Goal: Task Accomplishment & Management: Use online tool/utility

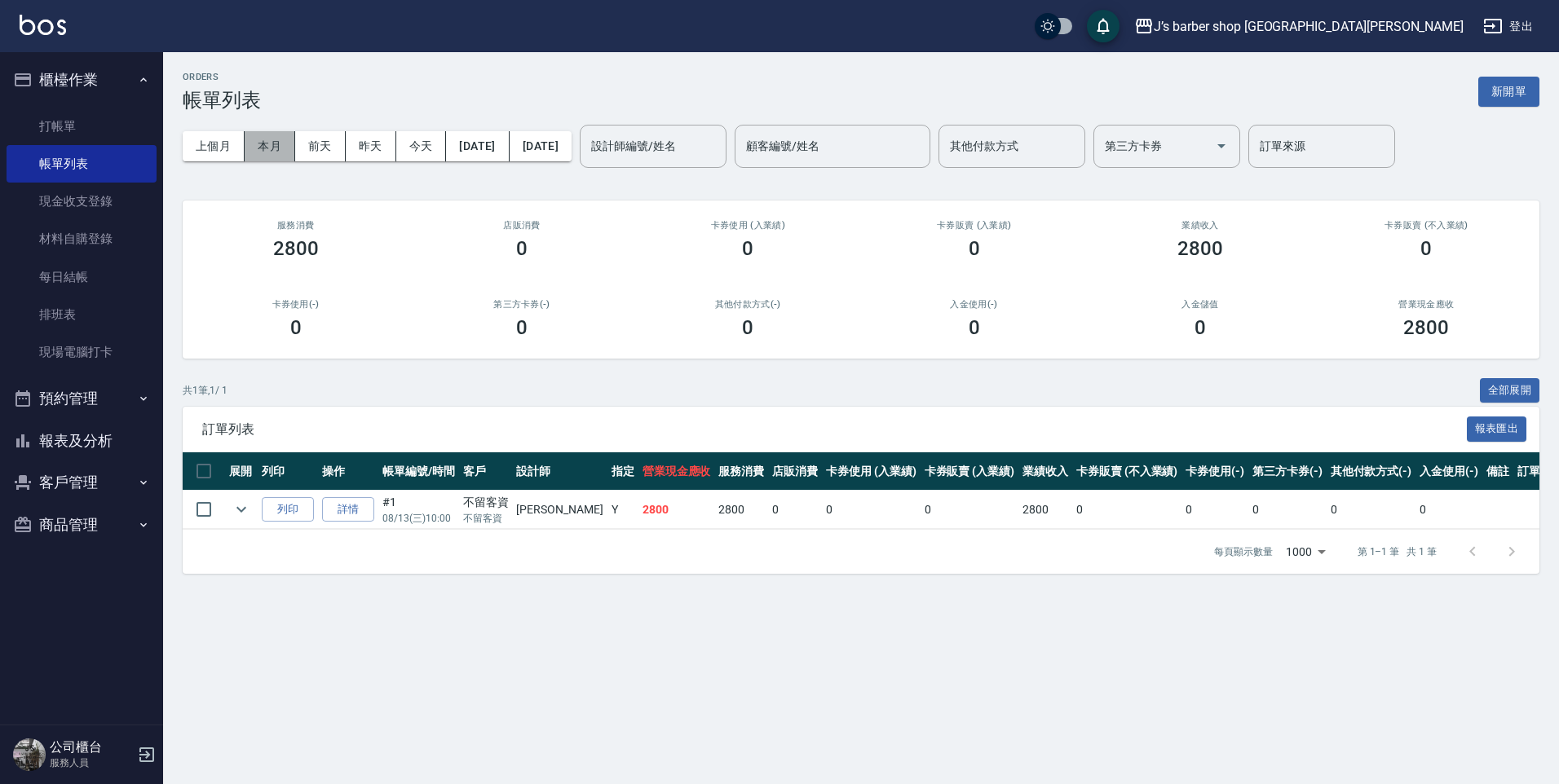
click at [275, 153] on button "本月" at bounding box center [270, 146] width 51 height 30
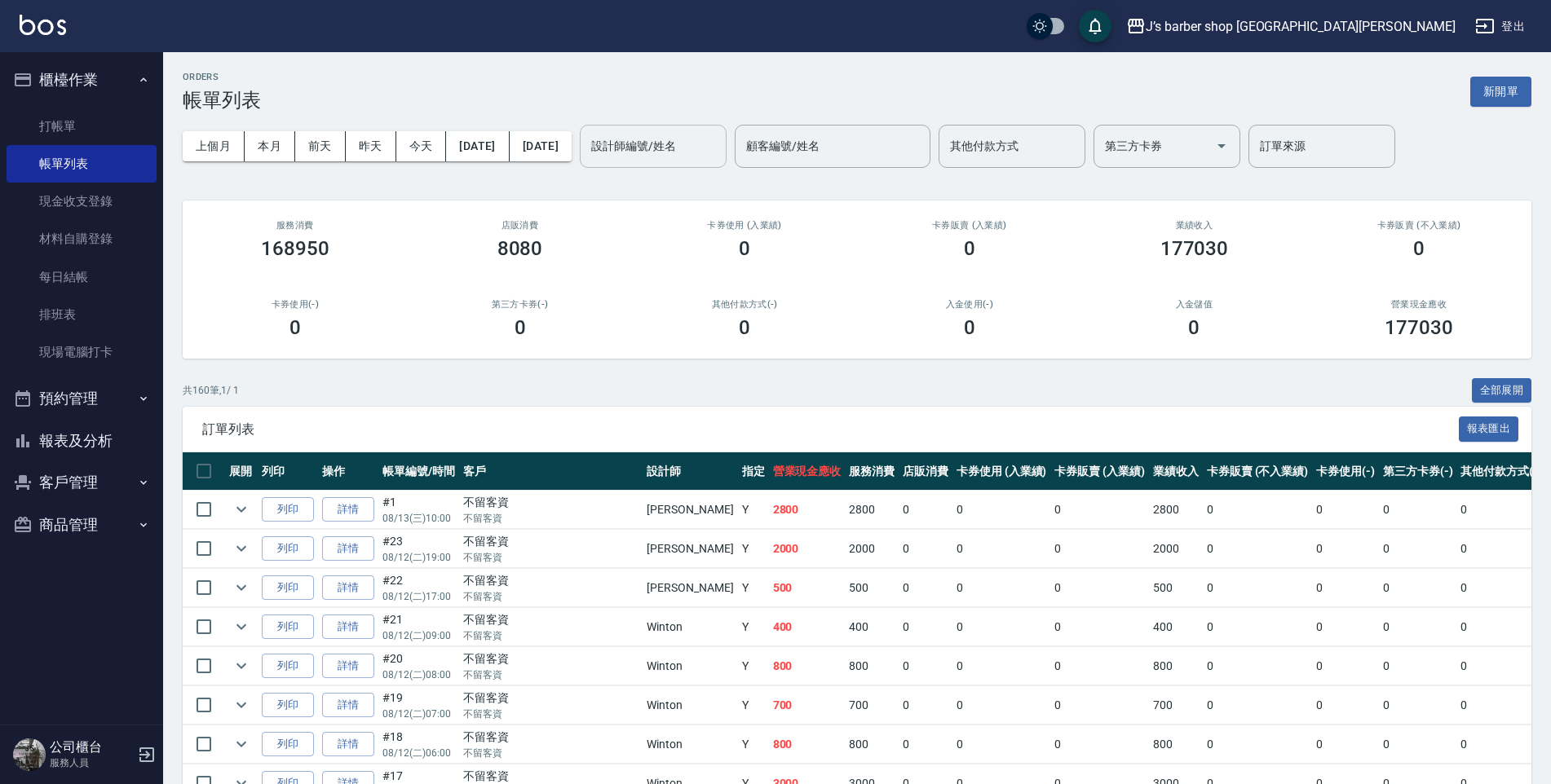
click at [686, 146] on input "設計師編號/姓名" at bounding box center [654, 146] width 132 height 29
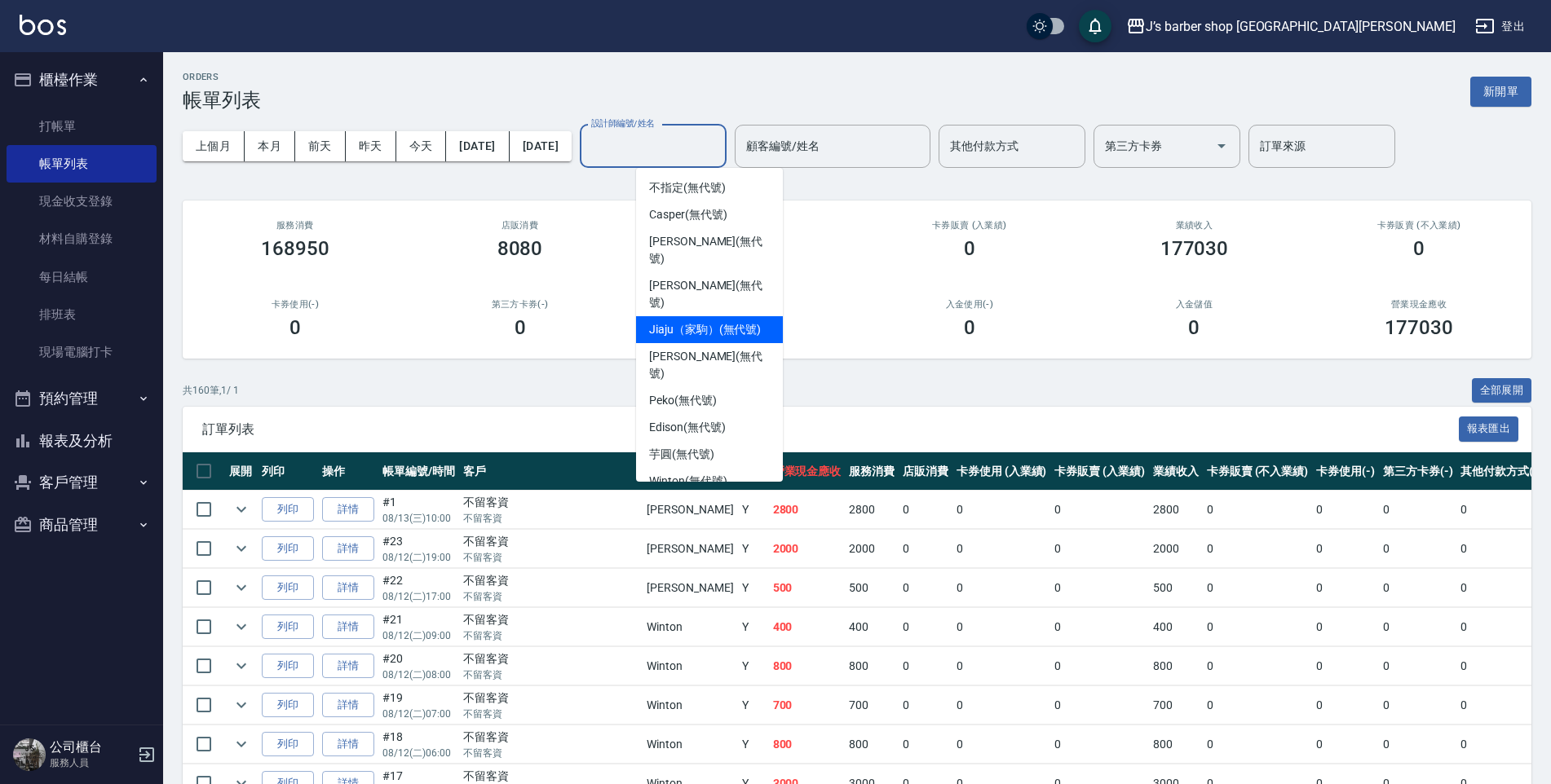
click at [668, 321] on span "Jiaju（家駒） (無代號)" at bounding box center [705, 329] width 112 height 17
type input "Jiaju（家駒）(無代號)"
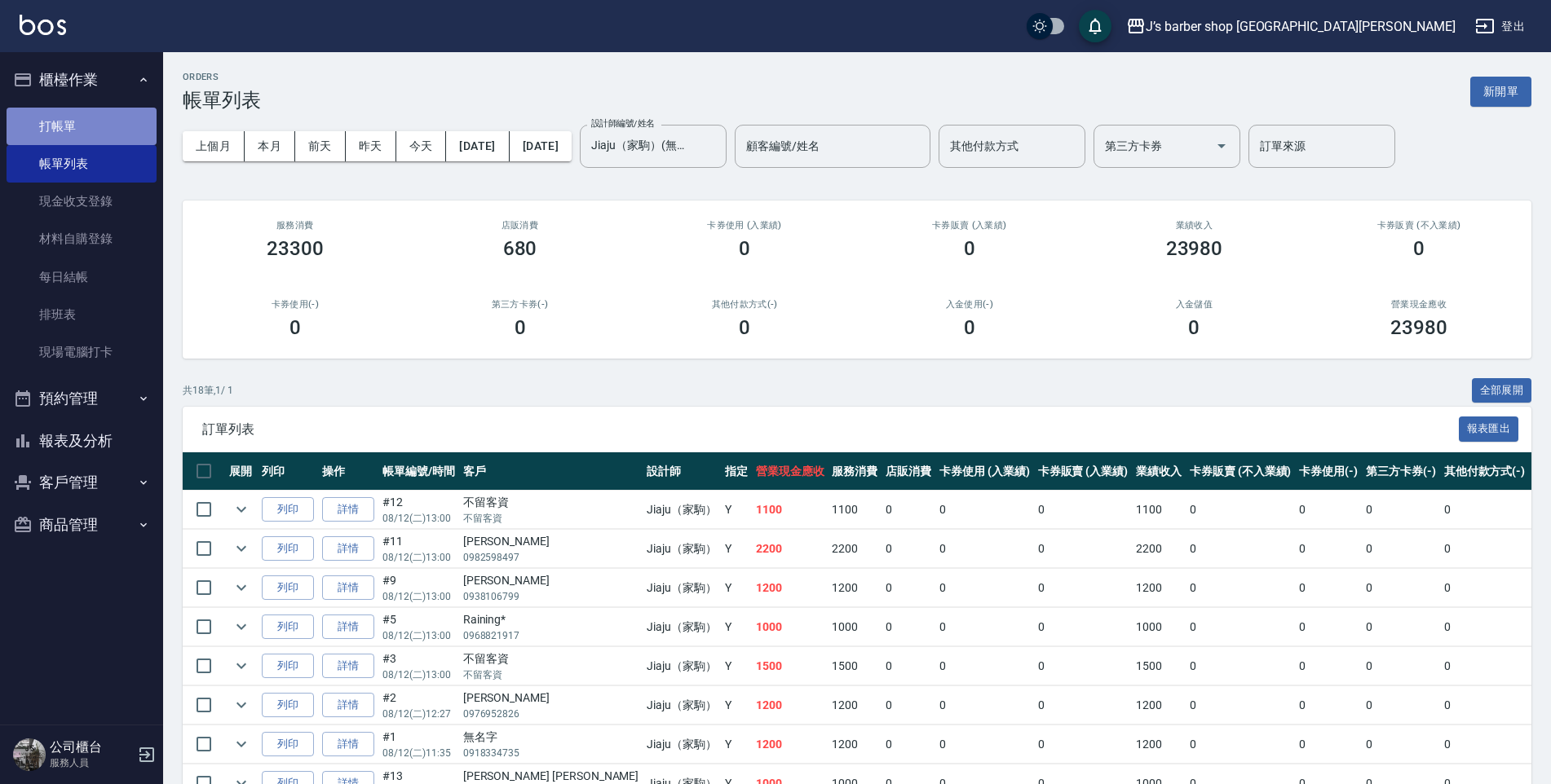
click at [68, 122] on link "打帳單" at bounding box center [82, 127] width 150 height 38
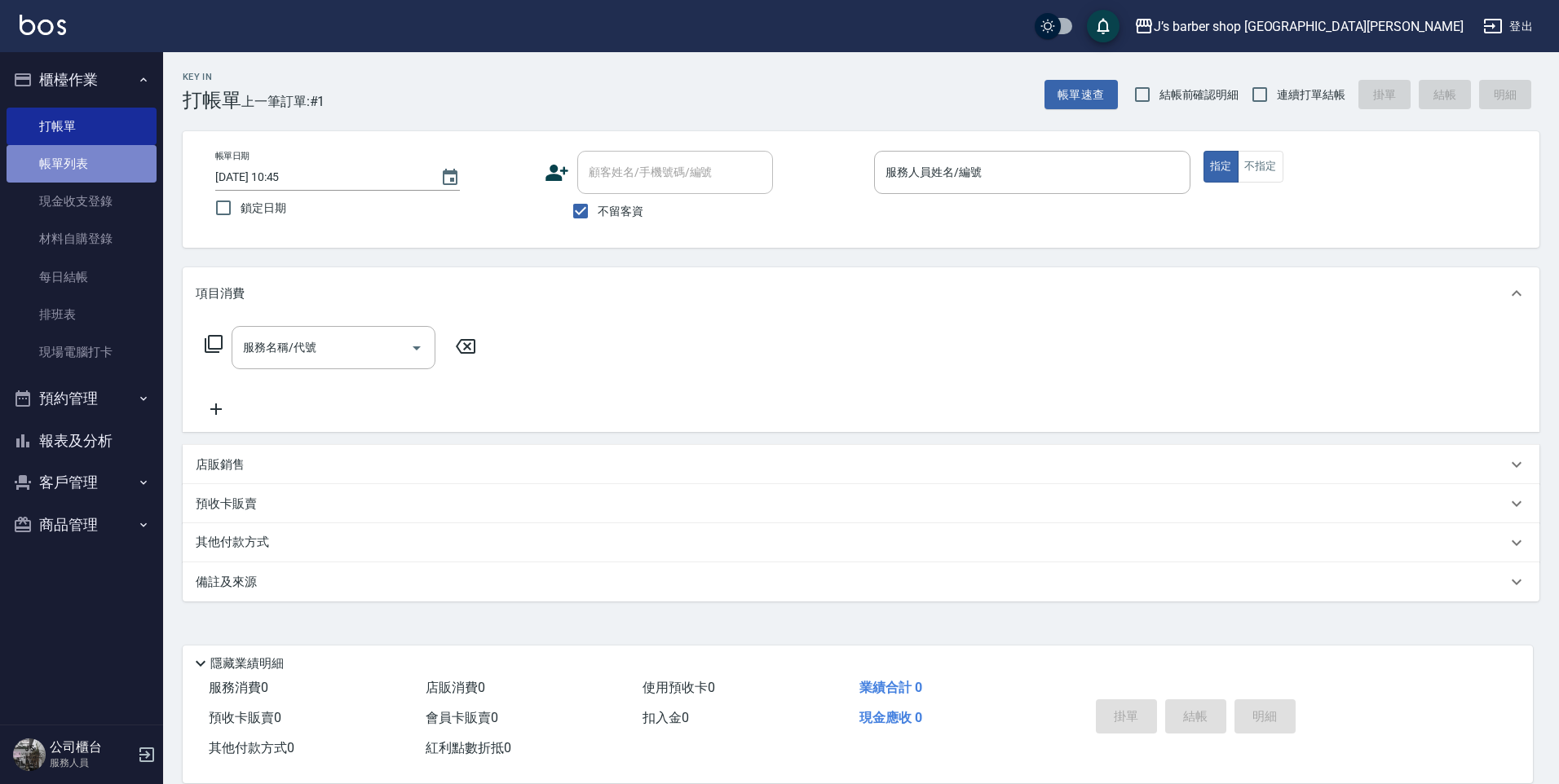
drag, startPoint x: 59, startPoint y: 145, endPoint x: 65, endPoint y: 172, distance: 27.7
click at [59, 145] on link "帳單列表" at bounding box center [82, 164] width 150 height 38
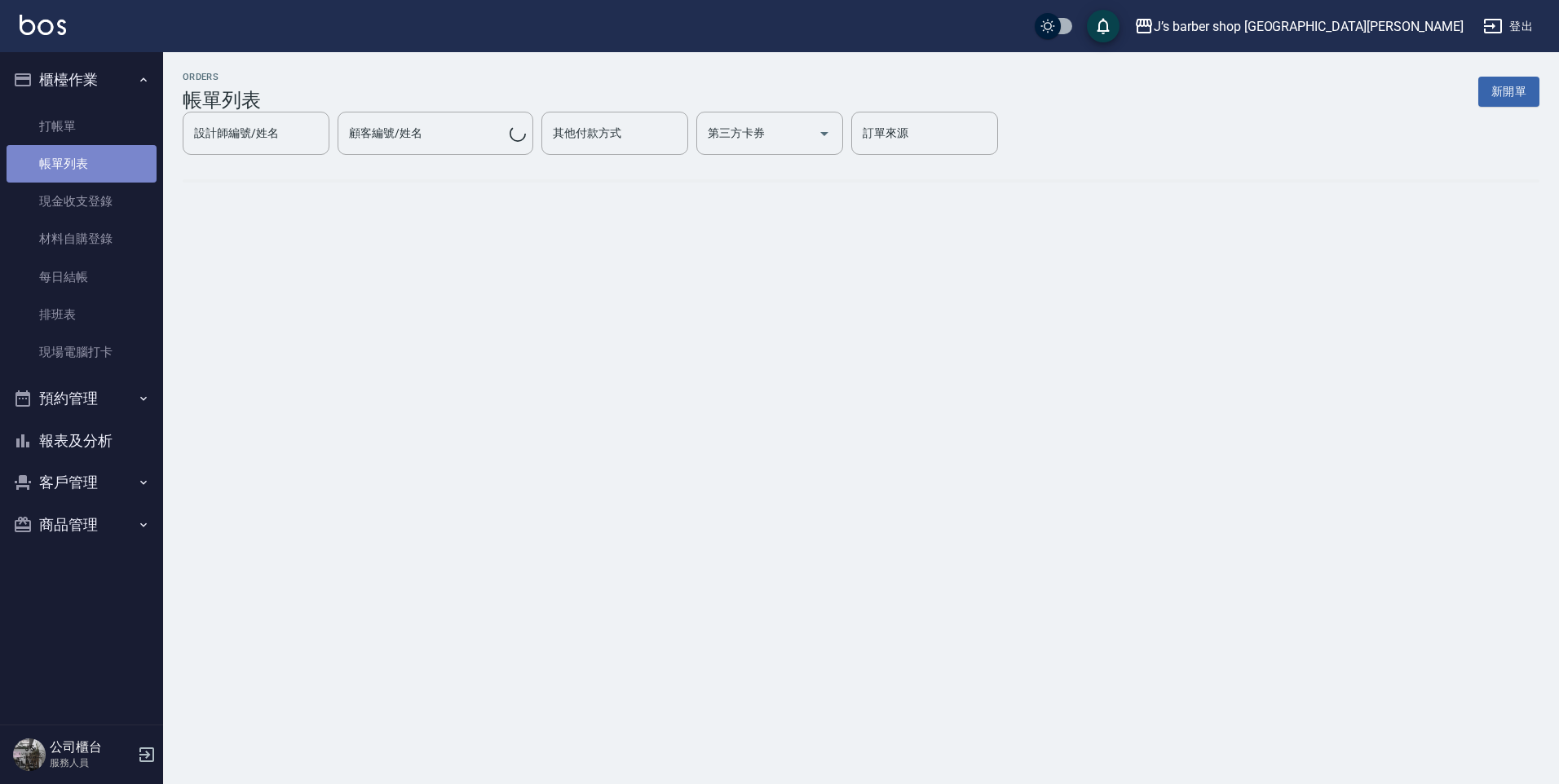
click at [65, 172] on link "帳單列表" at bounding box center [82, 164] width 150 height 38
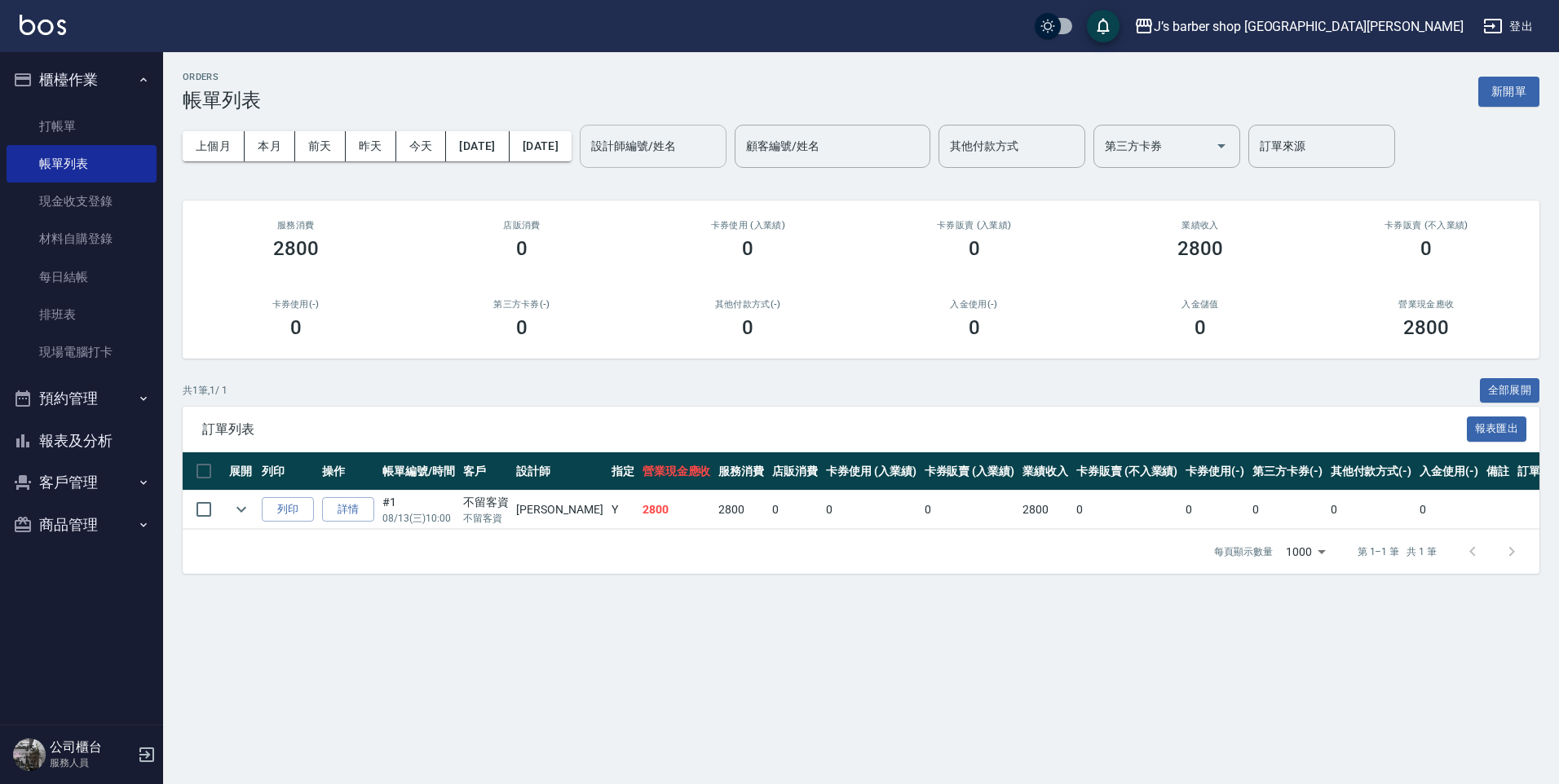
click at [719, 154] on input "設計師編號/姓名" at bounding box center [654, 146] width 132 height 29
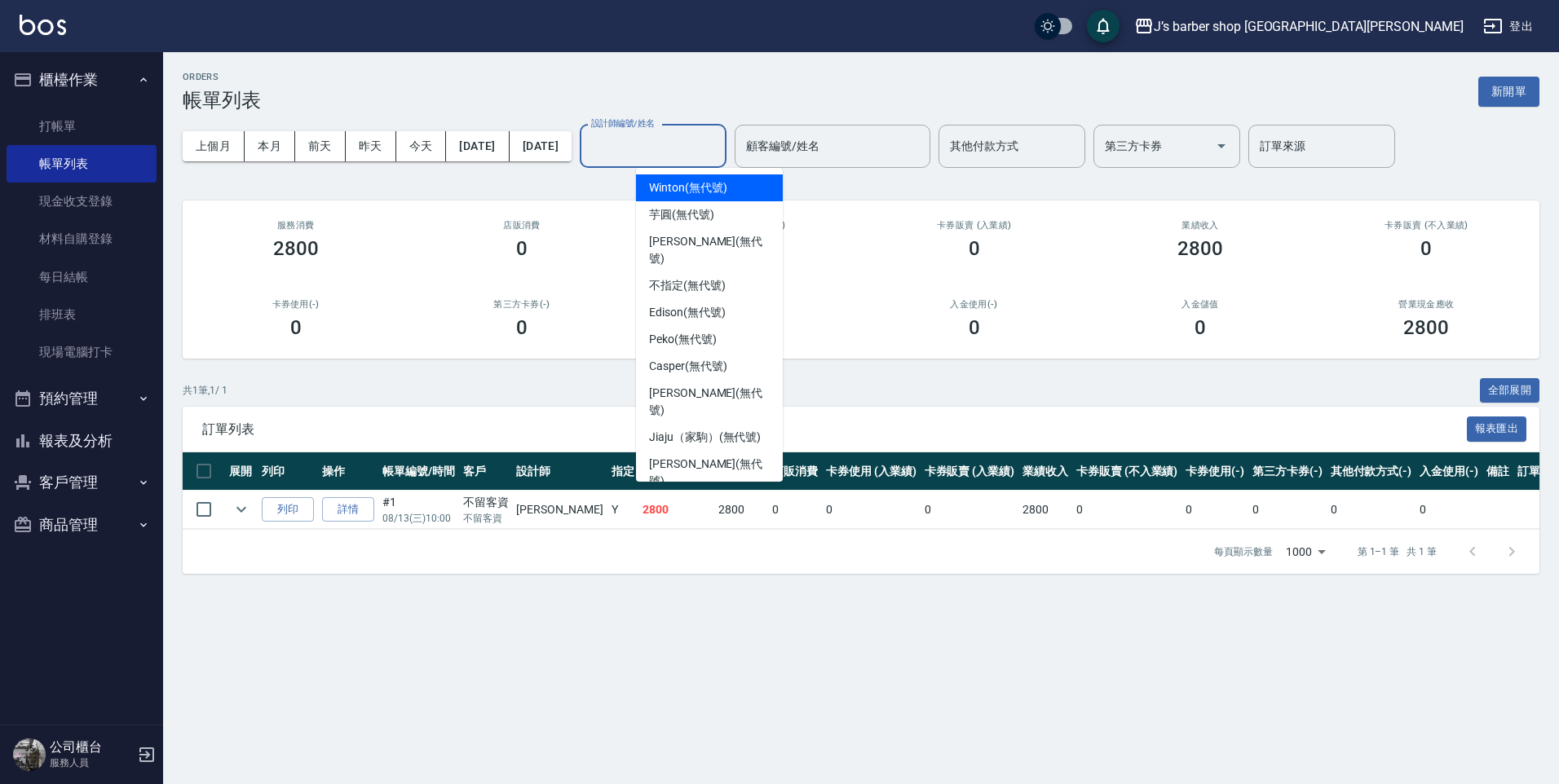
click at [684, 195] on span "Winton (無代號)" at bounding box center [688, 188] width 78 height 17
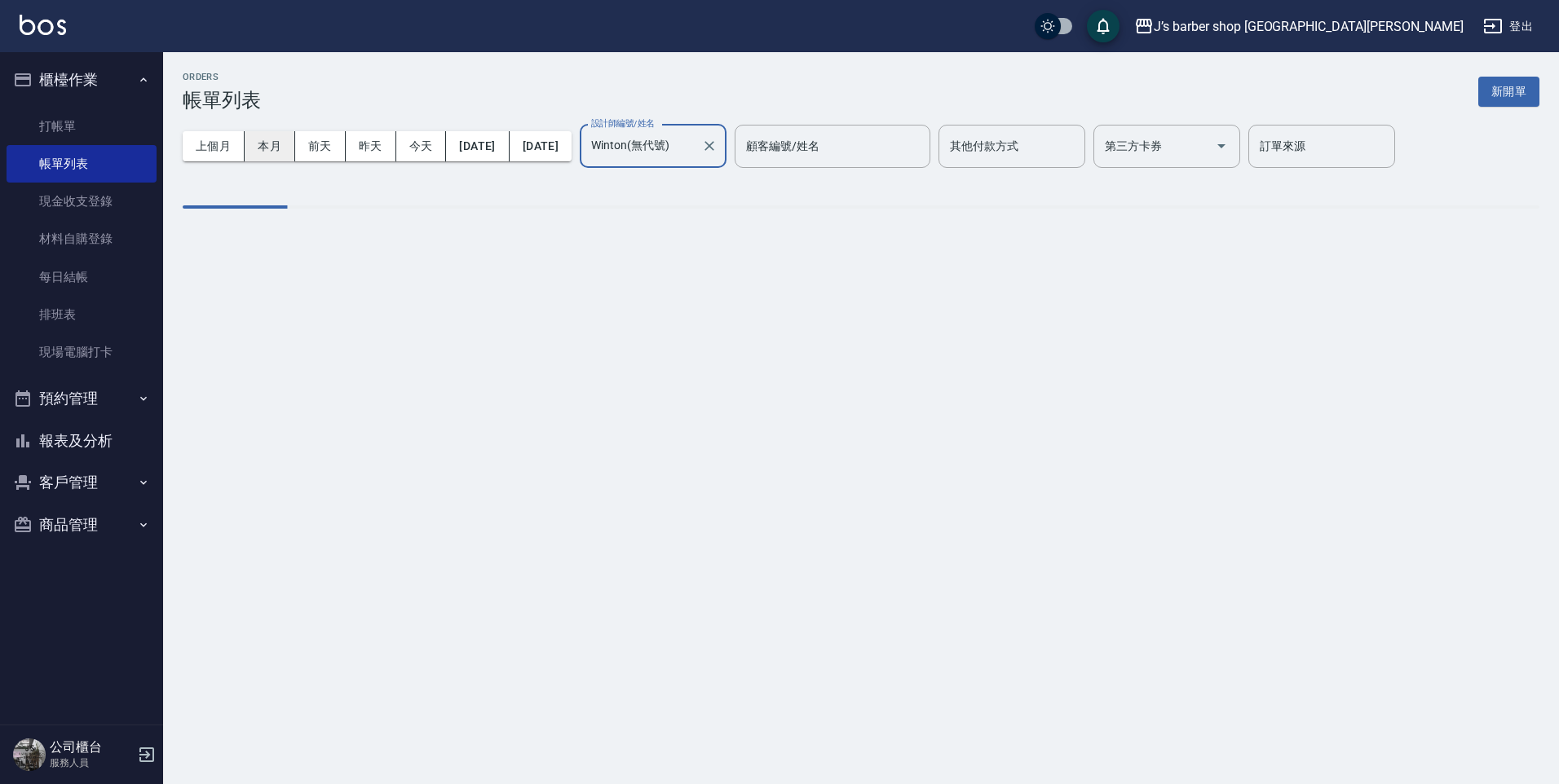
click at [261, 146] on button "本月" at bounding box center [270, 146] width 51 height 30
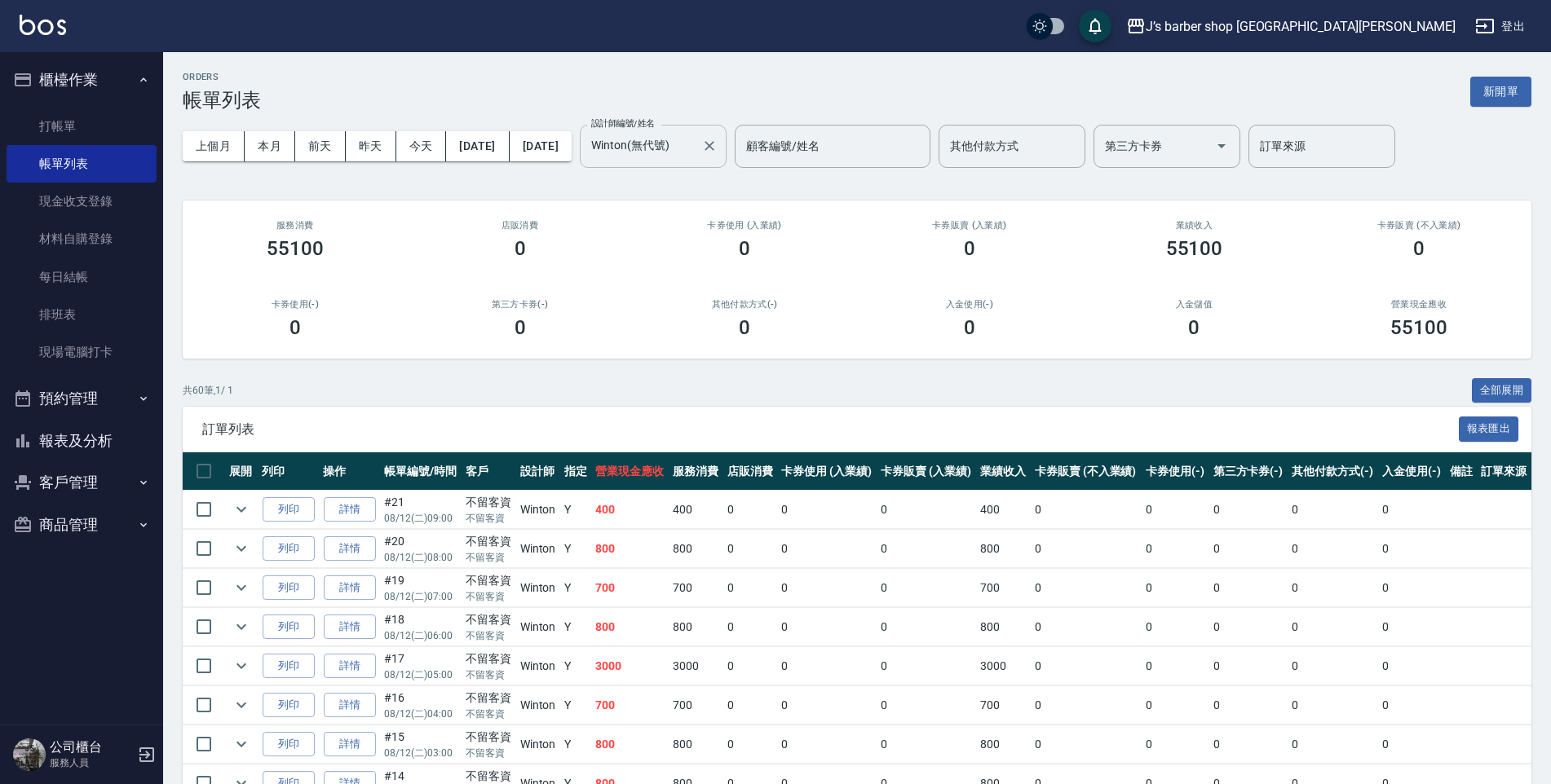
click at [666, 145] on input "Winton(無代號)" at bounding box center [641, 146] width 108 height 29
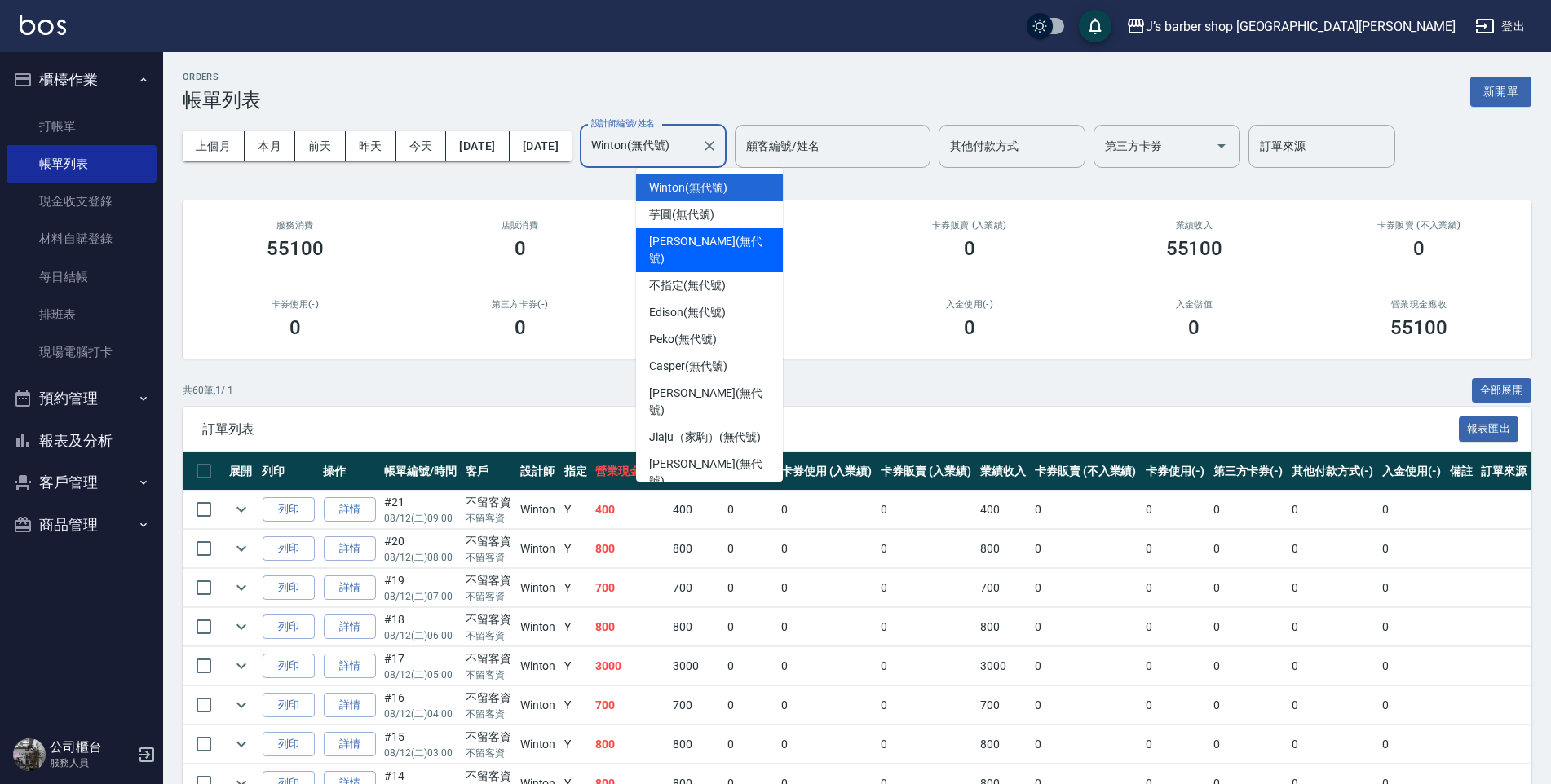
click at [714, 246] on span "[PERSON_NAME] (無代號)" at bounding box center [710, 250] width 121 height 34
type input "[PERSON_NAME](無代號)"
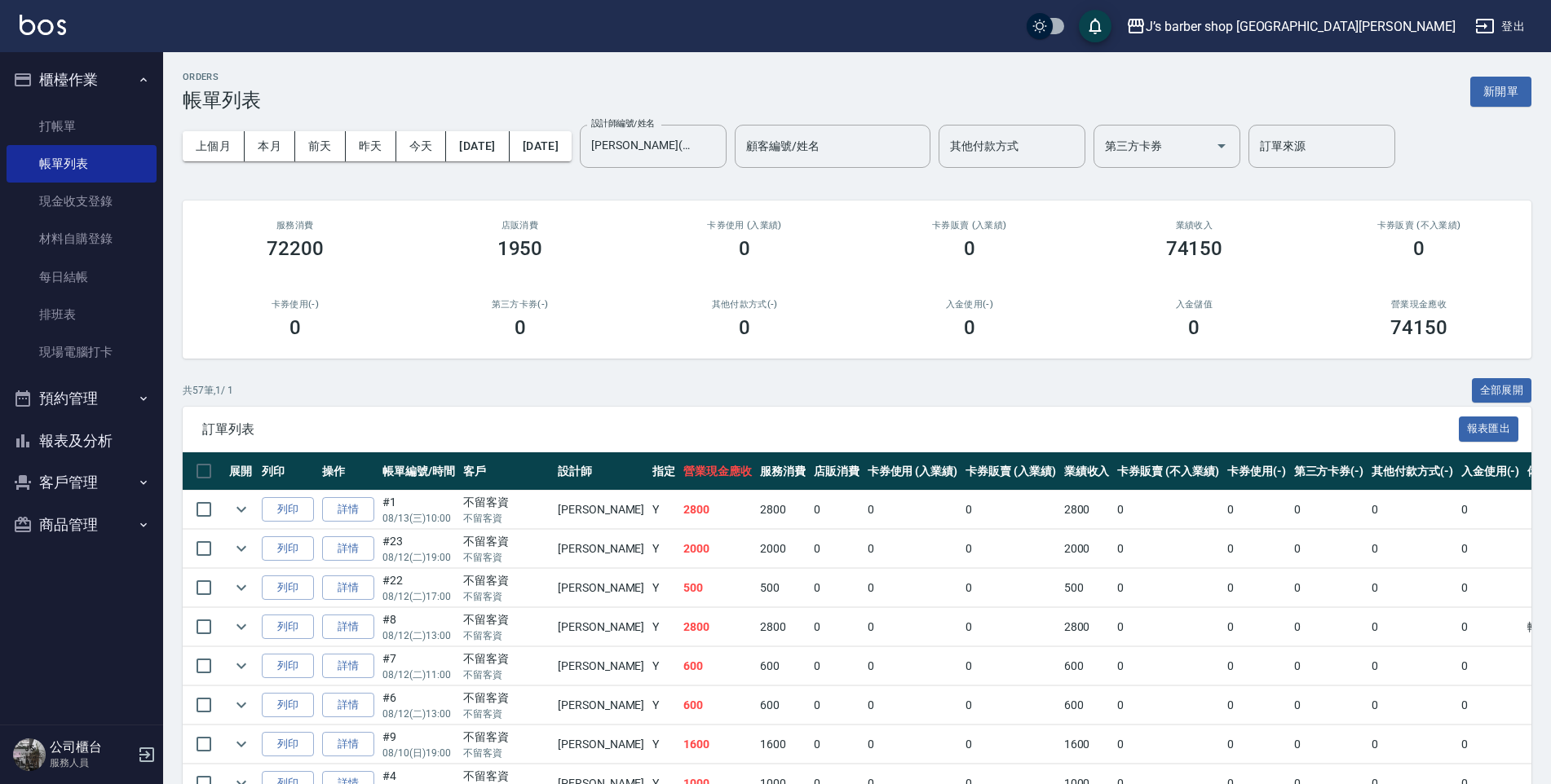
click at [323, 383] on div "共 57 筆, 1 / 1 全部展開" at bounding box center [857, 390] width 1349 height 25
click at [79, 140] on link "打帳單" at bounding box center [82, 127] width 150 height 38
